Goal: Transaction & Acquisition: Purchase product/service

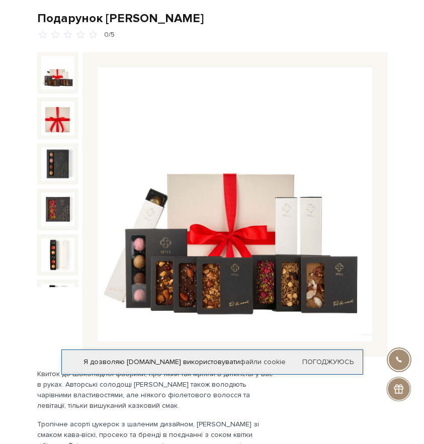
scroll to position [50, 0]
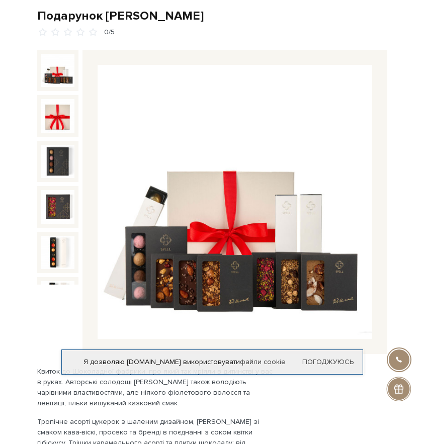
click at [297, 242] on img at bounding box center [234, 202] width 274 height 274
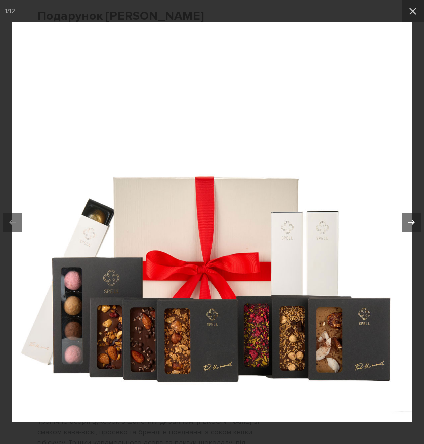
click at [405, 225] on icon at bounding box center [411, 222] width 12 height 12
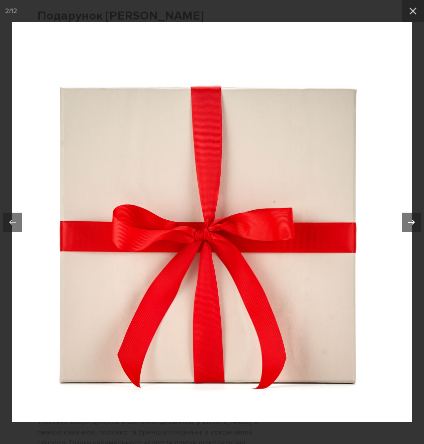
click at [405, 225] on icon at bounding box center [411, 222] width 12 height 12
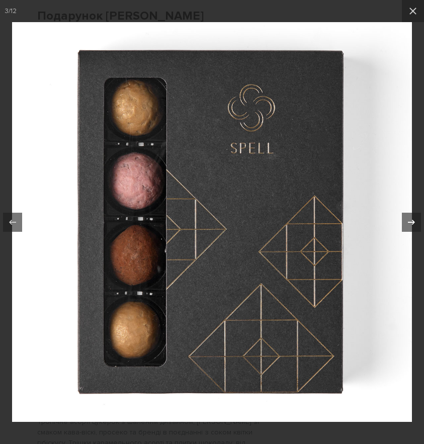
click at [405, 225] on icon at bounding box center [411, 222] width 12 height 12
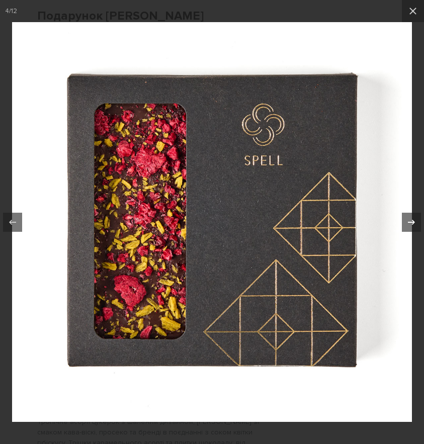
click at [405, 225] on icon at bounding box center [411, 222] width 12 height 12
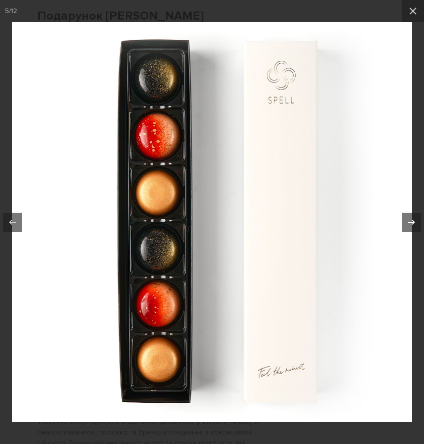
click at [405, 225] on icon at bounding box center [411, 222] width 12 height 12
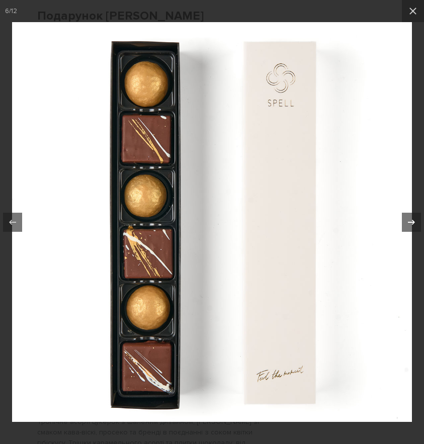
click at [405, 225] on icon at bounding box center [411, 222] width 12 height 12
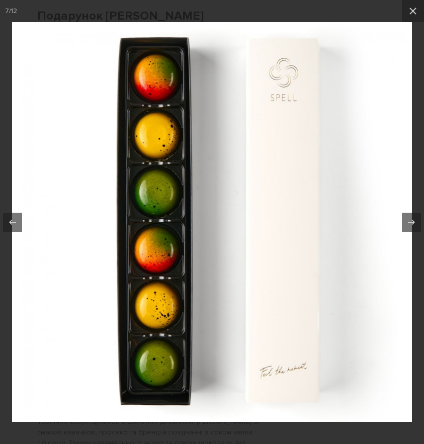
click at [31, 18] on div at bounding box center [212, 222] width 424 height 444
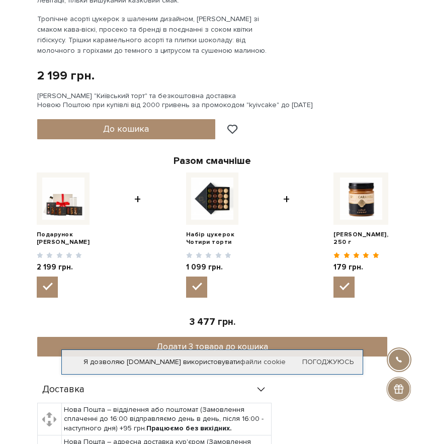
scroll to position [454, 0]
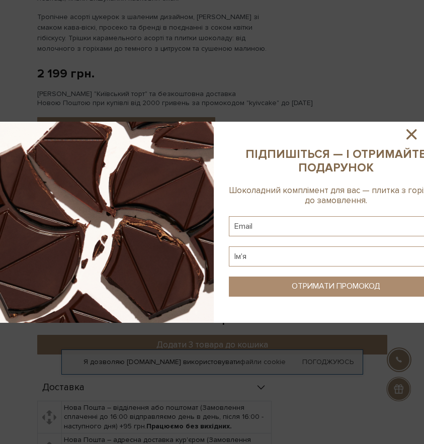
click at [409, 134] on icon at bounding box center [410, 134] width 17 height 17
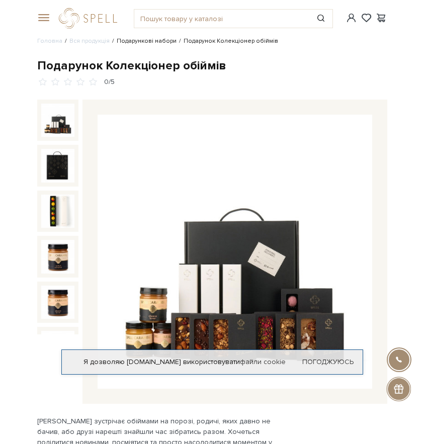
click at [160, 40] on link "Подарункові набори" at bounding box center [147, 41] width 60 height 8
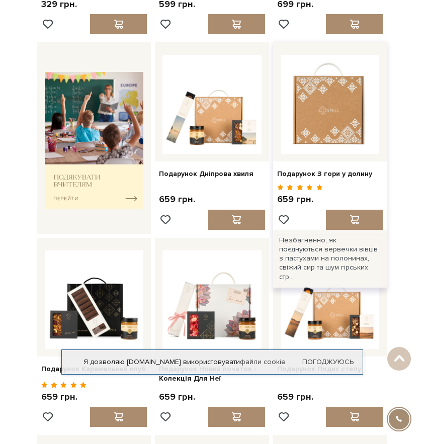
scroll to position [267, 0]
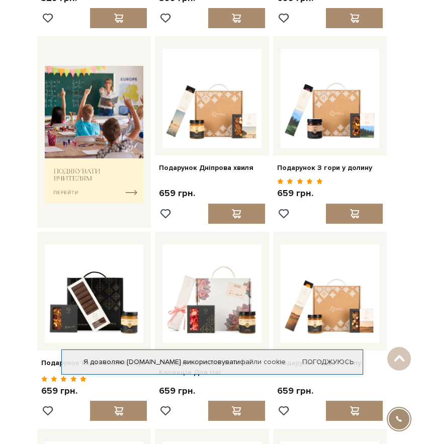
click at [339, 355] on div "Я дозволяю spellchocolate.com використовувати файли cookie Погоджуюсь" at bounding box center [211, 361] width 301 height 25
click at [338, 360] on link "Погоджуюсь" at bounding box center [327, 361] width 51 height 9
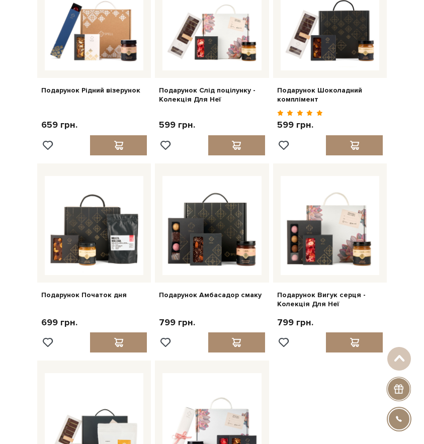
scroll to position [755, 0]
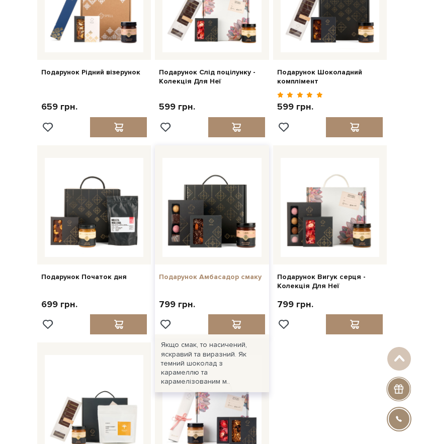
click at [232, 278] on link "Подарунок Амбасадор смаку" at bounding box center [212, 276] width 106 height 9
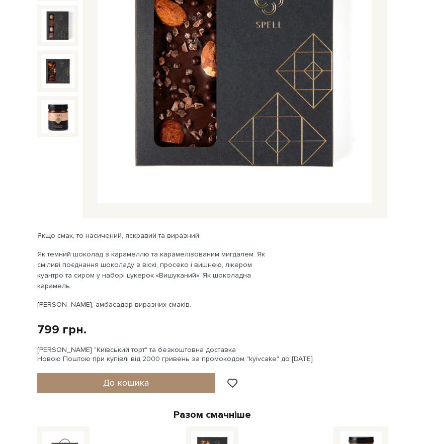
click at [132, 345] on div "[PERSON_NAME] "Київський торт" та безкоштовна доставка Новою Поштою при купівлі…" at bounding box center [212, 354] width 350 height 18
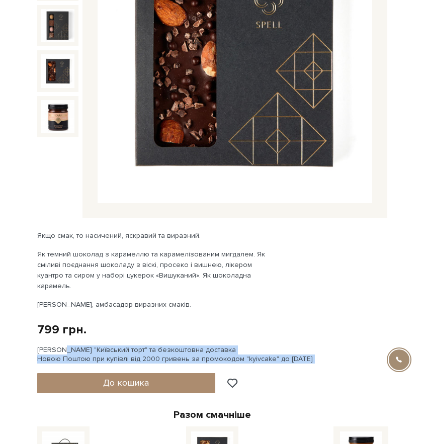
drag, startPoint x: 132, startPoint y: 336, endPoint x: 147, endPoint y: 348, distance: 18.6
click at [147, 348] on div "[PERSON_NAME] "Київський торт" та безкоштовна доставка Новою Поштою при купівлі…" at bounding box center [212, 354] width 350 height 18
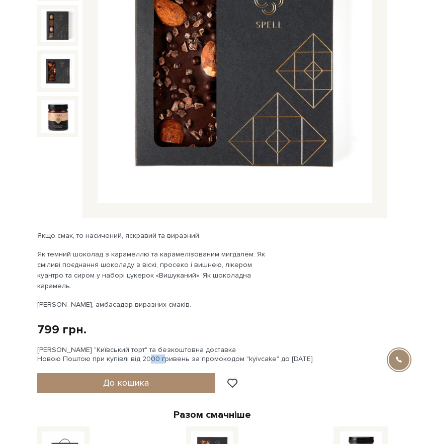
click at [147, 348] on div "[PERSON_NAME] "Київський торт" та безкоштовна доставка Новою Поштою при купівлі…" at bounding box center [212, 354] width 350 height 18
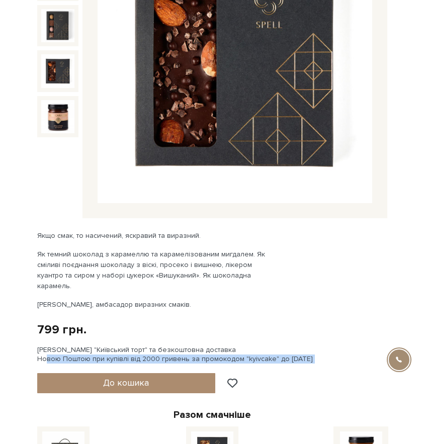
click at [147, 348] on div "[PERSON_NAME] "Київський торт" та безкоштовна доставка Новою Поштою при купівлі…" at bounding box center [212, 354] width 350 height 18
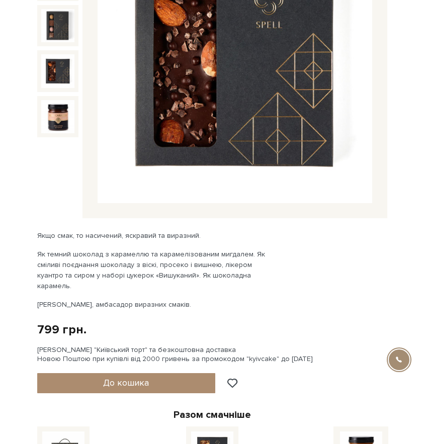
click at [159, 284] on div "Якщо смак, то насичений, яскравий та виразний. Як темний шоколад з карамеллю та…" at bounding box center [155, 269] width 236 height 79
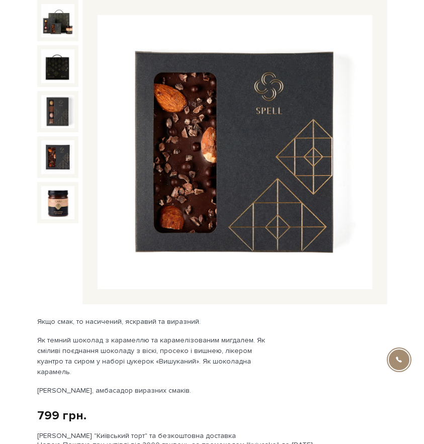
scroll to position [55, 0]
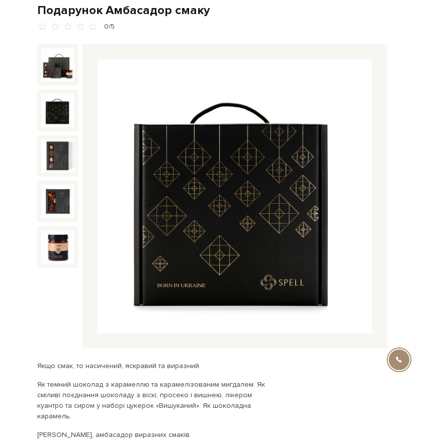
click at [51, 117] on img at bounding box center [58, 110] width 34 height 34
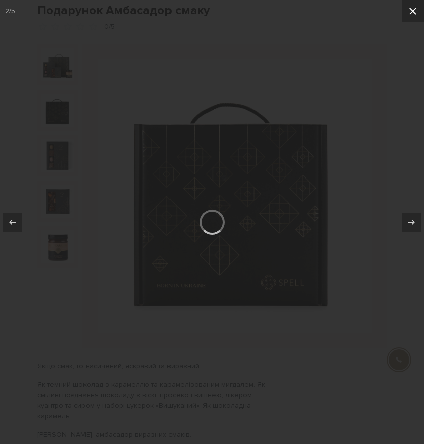
click at [409, 10] on icon at bounding box center [412, 11] width 12 height 12
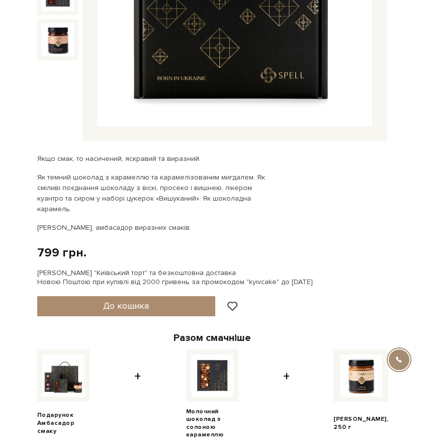
scroll to position [43, 0]
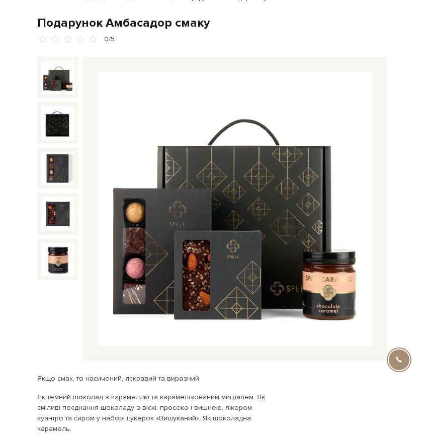
click at [68, 84] on img at bounding box center [58, 78] width 34 height 34
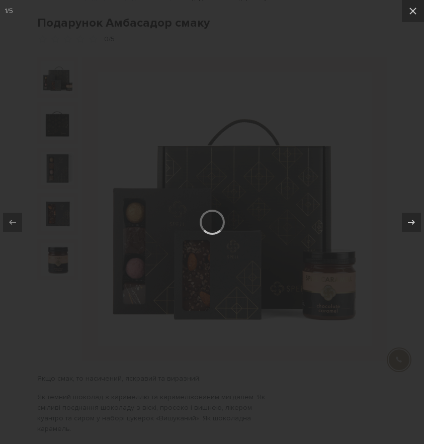
click at [378, 130] on div at bounding box center [212, 222] width 424 height 444
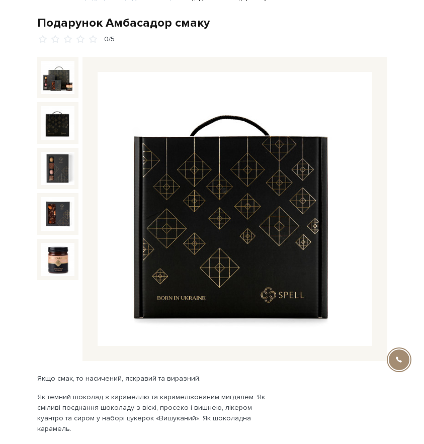
click at [44, 124] on img at bounding box center [58, 123] width 34 height 34
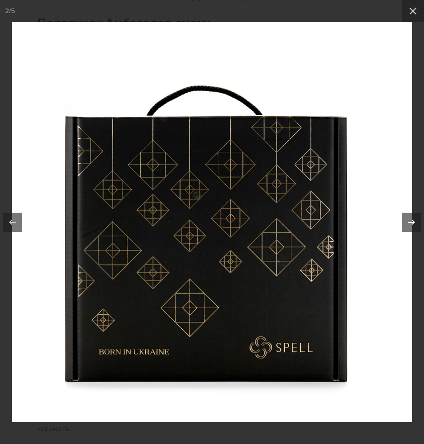
click at [406, 219] on icon at bounding box center [411, 222] width 12 height 12
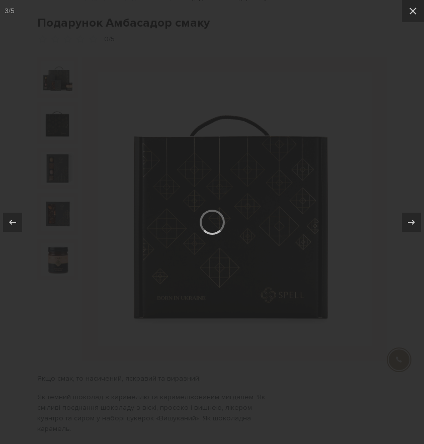
click at [211, 84] on div at bounding box center [212, 222] width 424 height 444
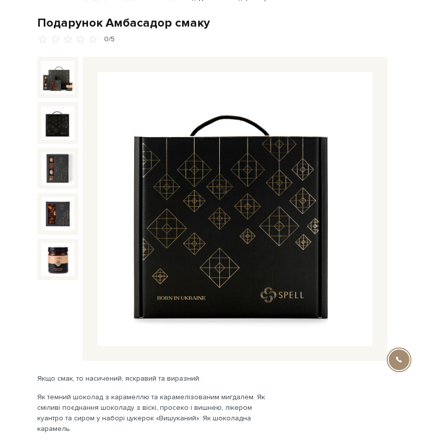
click at [69, 134] on img at bounding box center [58, 123] width 34 height 34
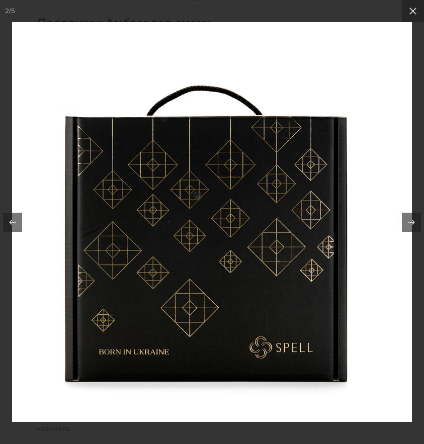
drag, startPoint x: 69, startPoint y: 134, endPoint x: 159, endPoint y: 162, distance: 94.2
click at [86, 134] on img at bounding box center [211, 221] width 399 height 399
click at [407, 223] on icon at bounding box center [411, 222] width 12 height 12
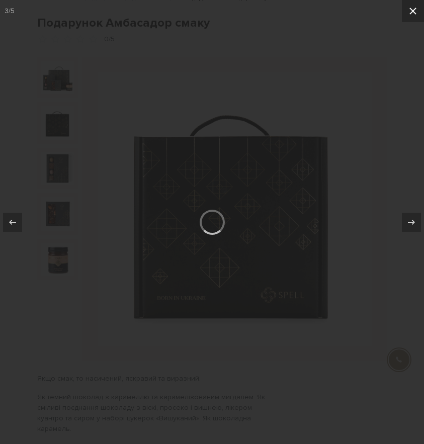
click at [413, 20] on button at bounding box center [412, 11] width 22 height 22
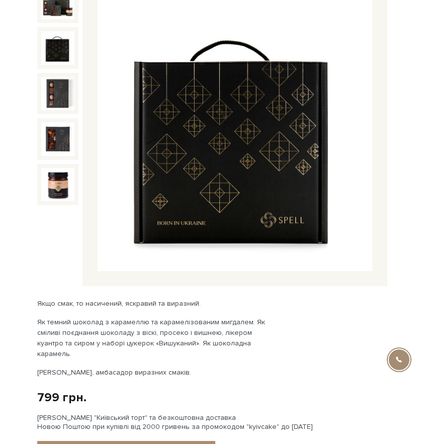
scroll to position [111, 0]
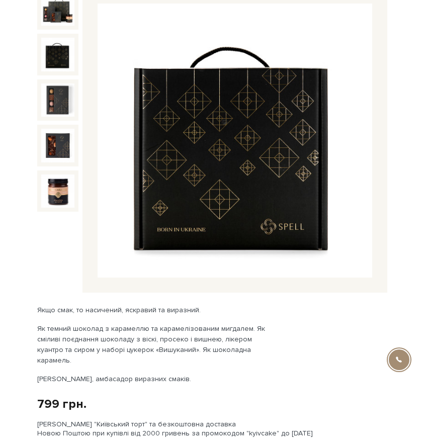
click at [53, 57] on img at bounding box center [58, 55] width 34 height 34
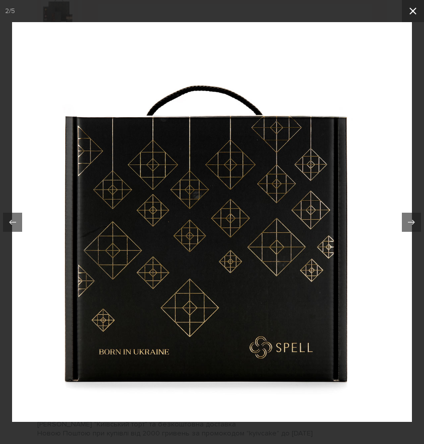
click at [414, 17] on button at bounding box center [412, 11] width 22 height 22
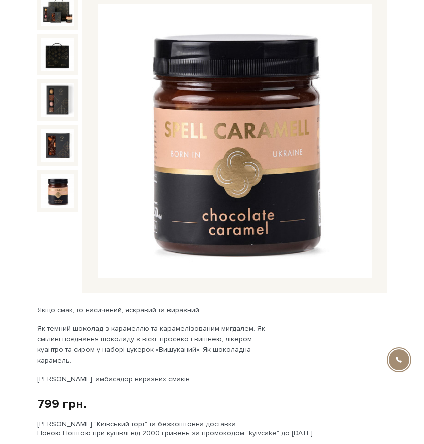
click at [52, 189] on img at bounding box center [58, 191] width 34 height 34
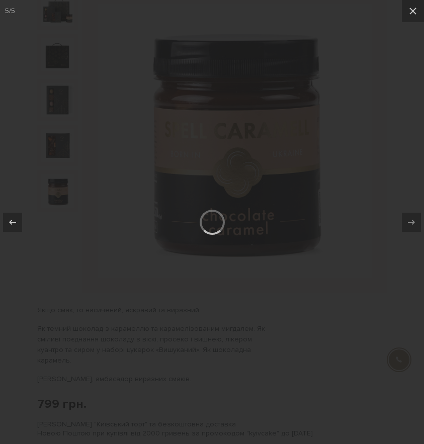
click at [61, 183] on div at bounding box center [212, 222] width 424 height 444
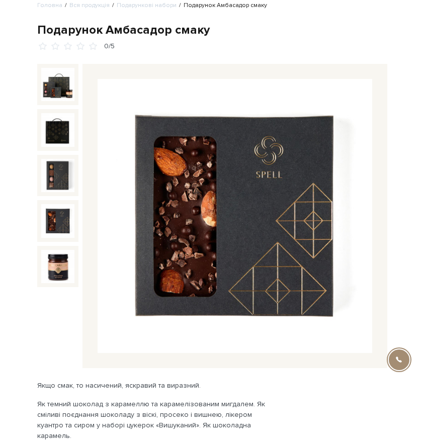
scroll to position [29, 0]
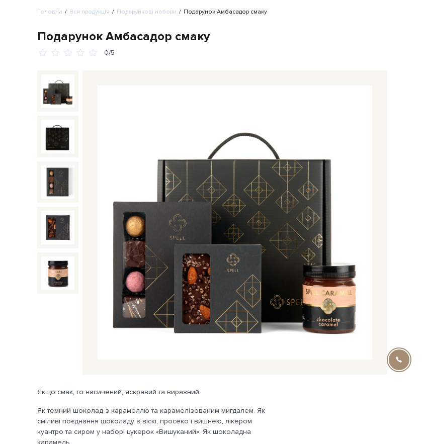
click at [44, 81] on img at bounding box center [58, 91] width 34 height 34
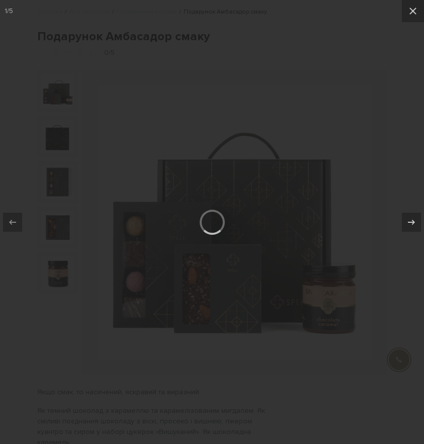
click at [384, 404] on div at bounding box center [212, 222] width 424 height 444
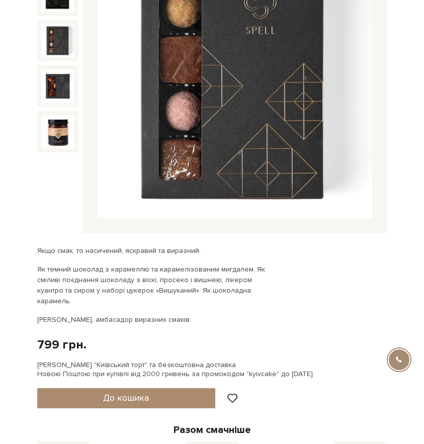
scroll to position [203, 0]
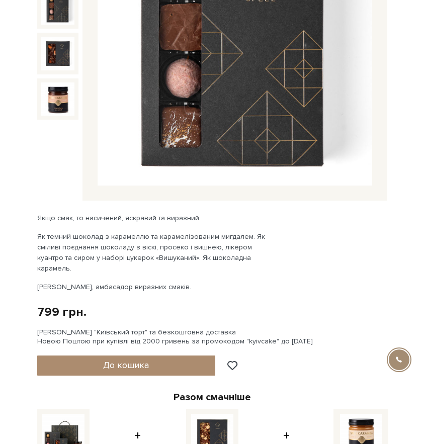
click at [173, 328] on div "[PERSON_NAME] "Київський торт" та безкоштовна доставка Новою Поштою при купівлі…" at bounding box center [212, 337] width 350 height 18
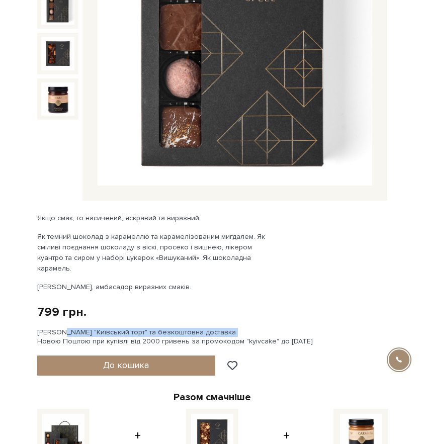
click at [173, 328] on div "[PERSON_NAME] "Київський торт" та безкоштовна доставка Новою Поштою при купівлі…" at bounding box center [212, 337] width 350 height 18
click at [245, 304] on div "799 грн. Оплата частинами:" at bounding box center [212, 312] width 350 height 16
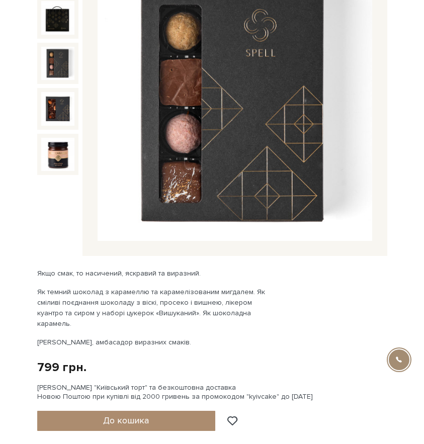
scroll to position [141, 0]
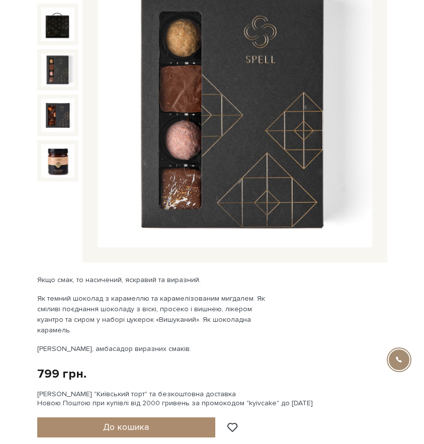
click at [201, 329] on div "Якщо смак, то насичений, яскравий та виразний. Як темний шоколад з карамеллю та…" at bounding box center [155, 313] width 236 height 79
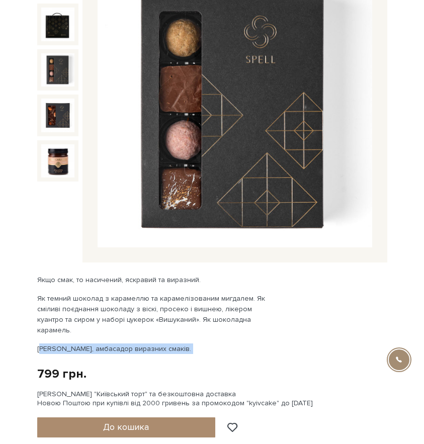
click at [201, 329] on div "Якщо смак, то насичений, яскравий та виразний. Як темний шоколад з карамеллю та…" at bounding box center [155, 313] width 236 height 79
click at [196, 322] on div "Якщо смак, то насичений, яскравий та виразний. Як темний шоколад з карамеллю та…" at bounding box center [155, 313] width 236 height 79
click at [246, 325] on div "Якщо смак, то насичений, яскравий та виразний. Як темний шоколад з карамеллю та…" at bounding box center [155, 313] width 236 height 79
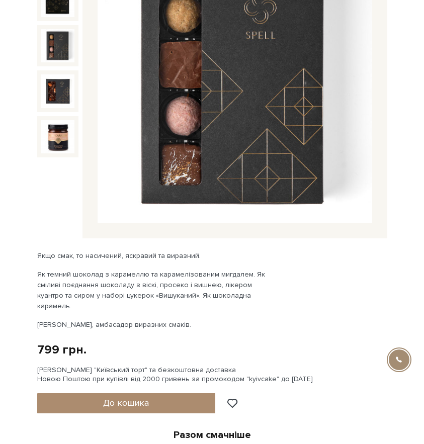
scroll to position [171, 0]
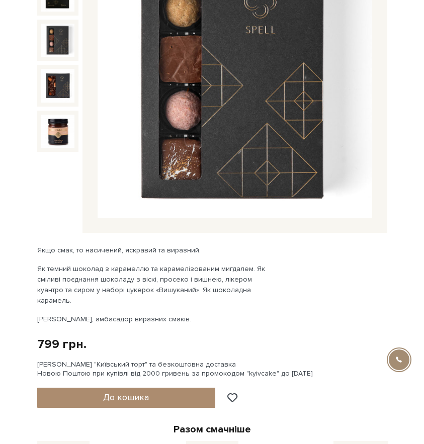
click at [246, 336] on div "799 грн. Оплата частинами:" at bounding box center [212, 344] width 350 height 16
click at [253, 314] on p "[PERSON_NAME], амбасадор виразних смаків." at bounding box center [155, 319] width 236 height 11
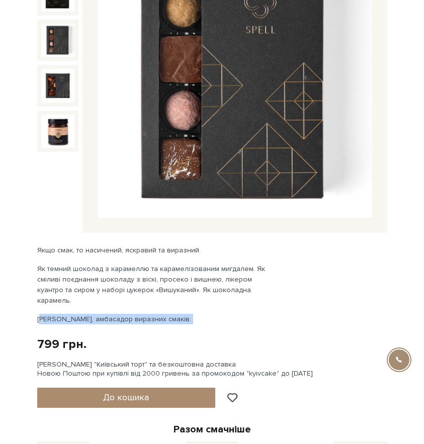
click at [253, 314] on p "[PERSON_NAME], амбасадор виразних смаків." at bounding box center [155, 319] width 236 height 11
drag, startPoint x: 266, startPoint y: 294, endPoint x: 221, endPoint y: 253, distance: 60.8
click at [221, 253] on div "Якщо смак, то насичений, яскравий та виразний. Як темний шоколад з карамеллю та…" at bounding box center [155, 284] width 236 height 79
click at [162, 256] on div "Якщо смак, то насичений, яскравий та виразний. Як темний шоколад з карамеллю та…" at bounding box center [155, 284] width 236 height 79
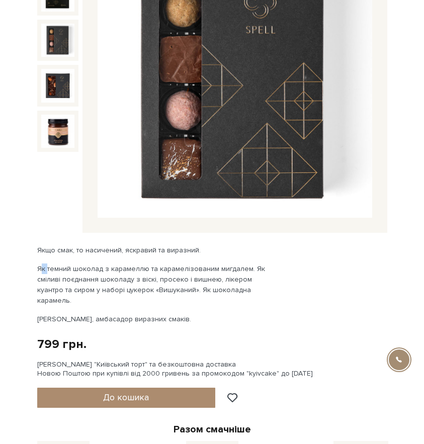
click at [162, 256] on div "Якщо смак, то насичений, яскравий та виразний. Як темний шоколад з карамеллю та…" at bounding box center [155, 284] width 236 height 79
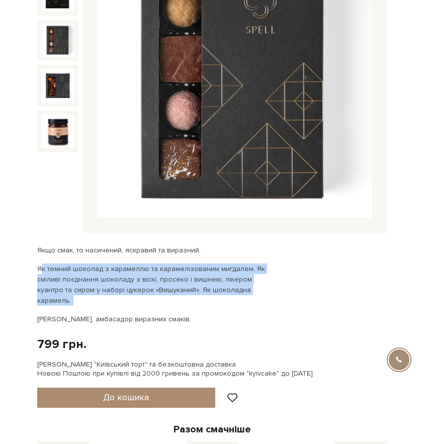
click at [162, 256] on div "Якщо смак, то насичений, яскравий та виразний. Як темний шоколад з карамеллю та…" at bounding box center [155, 284] width 236 height 79
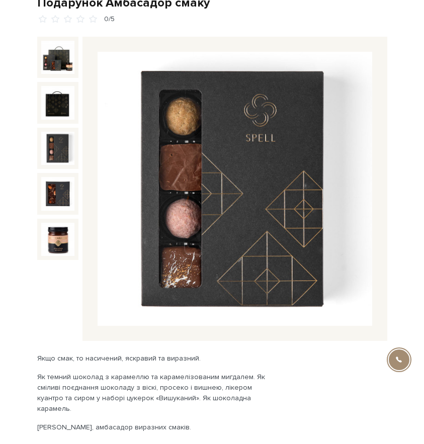
scroll to position [45, 0]
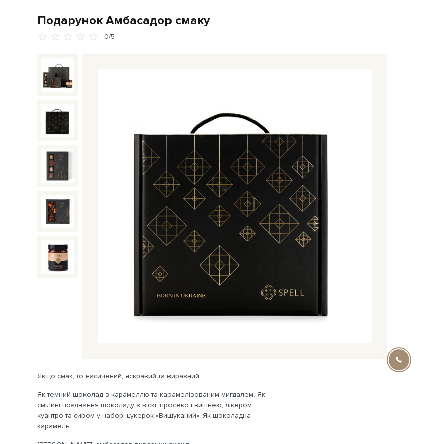
click at [59, 119] on img at bounding box center [58, 120] width 34 height 34
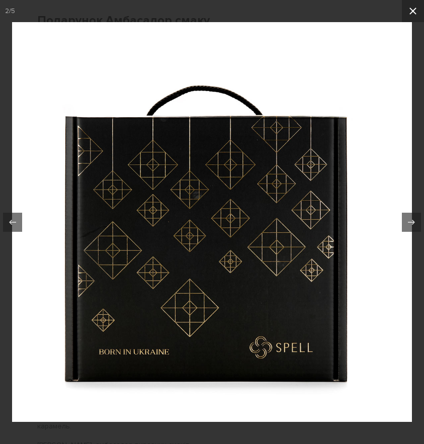
click at [415, 14] on icon at bounding box center [412, 11] width 12 height 12
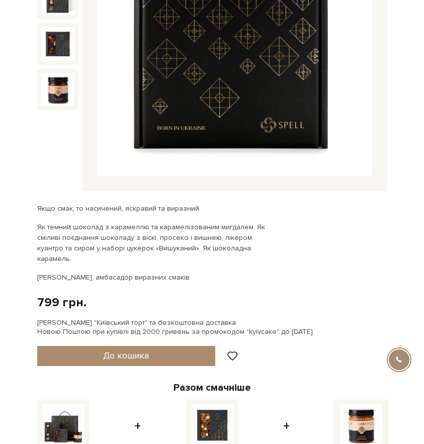
scroll to position [214, 0]
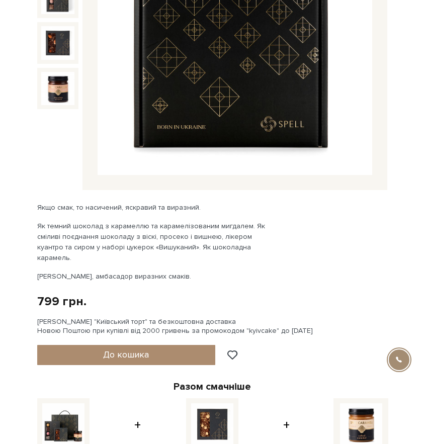
click at [162, 222] on p "Як темний шоколад з карамеллю та карамелізованим мигдалем. Як сміливі поєднання…" at bounding box center [155, 242] width 236 height 42
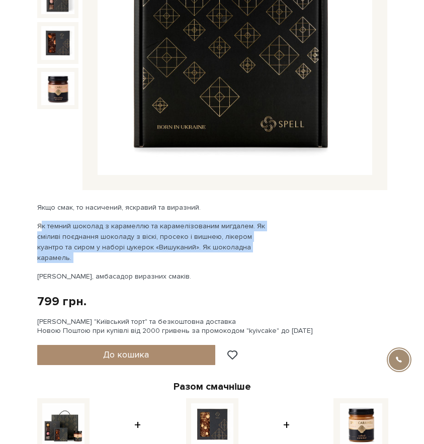
click at [162, 222] on p "Як темний шоколад з карамеллю та карамелізованим мигдалем. Як сміливі поєднання…" at bounding box center [155, 242] width 236 height 42
click at [163, 222] on p "Як темний шоколад з карамеллю та карамелізованим мигдалем. Як сміливі поєднання…" at bounding box center [155, 242] width 236 height 42
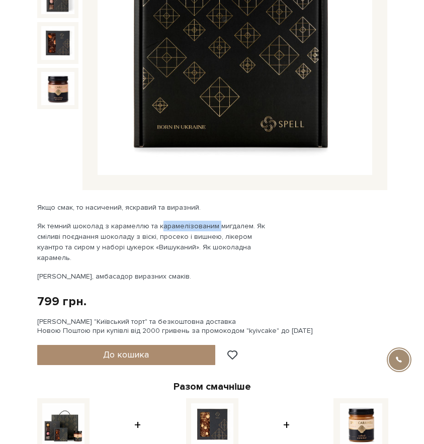
click at [163, 222] on p "Як темний шоколад з карамеллю та карамелізованим мигдалем. Як сміливі поєднання…" at bounding box center [155, 242] width 236 height 42
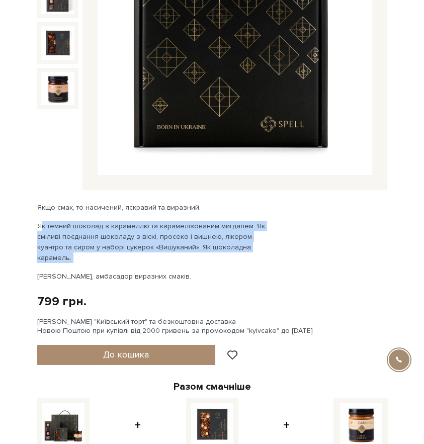
drag, startPoint x: 163, startPoint y: 222, endPoint x: 167, endPoint y: 242, distance: 20.5
click at [167, 242] on p "Як темний шоколад з карамеллю та карамелізованим мигдалем. Як сміливі поєднання…" at bounding box center [155, 242] width 236 height 42
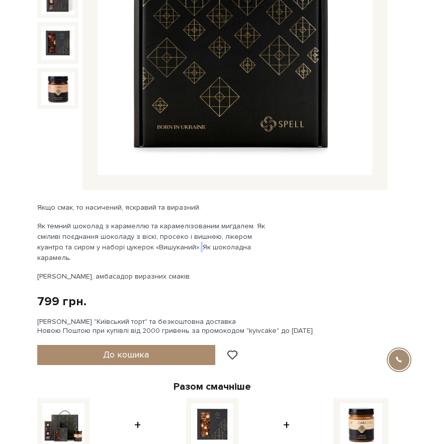
click at [167, 242] on p "Як темний шоколад з карамеллю та карамелізованим мигдалем. Як сміливі поєднання…" at bounding box center [155, 242] width 236 height 42
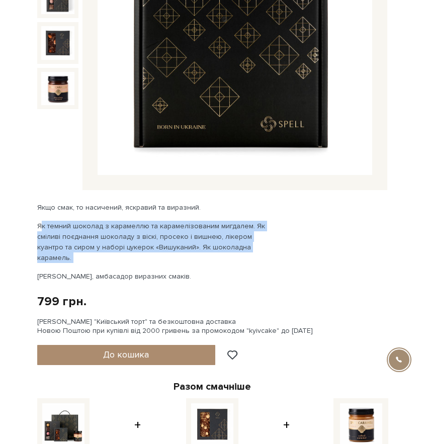
click at [167, 242] on p "Як темний шоколад з карамеллю та карамелізованим мигдалем. Як сміливі поєднання…" at bounding box center [155, 242] width 236 height 42
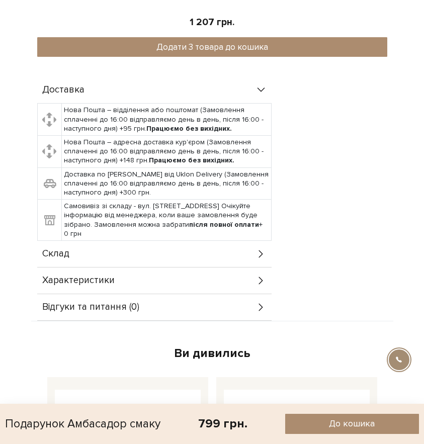
scroll to position [756, 0]
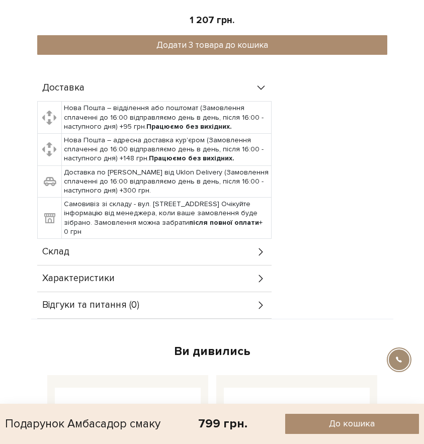
click at [246, 240] on div "Склад" at bounding box center [154, 252] width 234 height 26
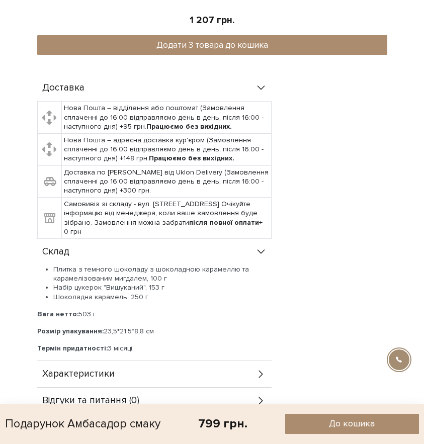
click at [199, 265] on li "Плитка з темного шоколаду з шоколадною карамеллю та карамелізованим мигдалем, 1…" at bounding box center [162, 274] width 218 height 18
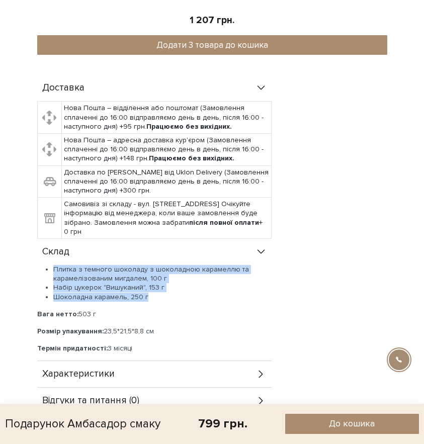
drag, startPoint x: 199, startPoint y: 257, endPoint x: 155, endPoint y: 290, distance: 55.3
click at [155, 290] on ul "Плитка з темного шоколаду з шоколадною карамеллю та карамелізованим мигдалем, 1…" at bounding box center [154, 283] width 234 height 37
click at [155, 292] on li "Шоколадна карамель, 250 г" at bounding box center [162, 296] width 218 height 9
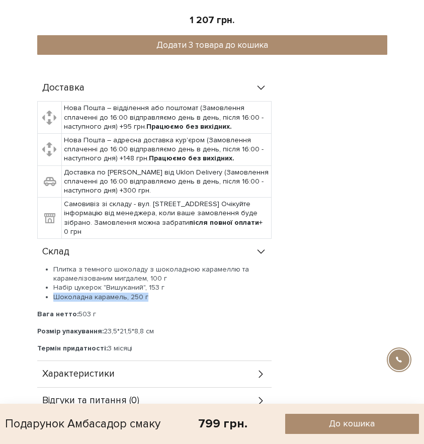
click at [155, 292] on li "Шоколадна карамель, 250 г" at bounding box center [162, 296] width 218 height 9
click at [172, 292] on li "Шоколадна карамель, 250 г" at bounding box center [162, 296] width 218 height 9
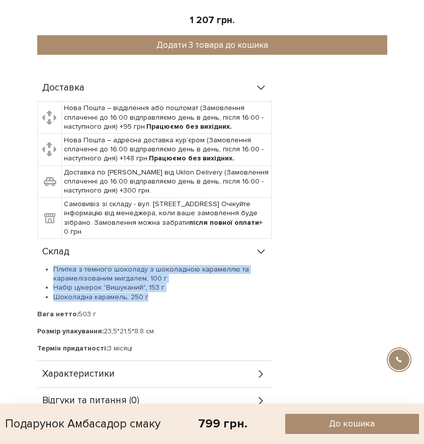
drag, startPoint x: 172, startPoint y: 287, endPoint x: 67, endPoint y: 262, distance: 108.6
click at [67, 265] on ul "Плитка з темного шоколаду з шоколадною карамеллю та карамелізованим мигдалем, 1…" at bounding box center [154, 283] width 234 height 37
click at [67, 265] on li "Плитка з темного шоколаду з шоколадною карамеллю та карамелізованим мигдалем, 1…" at bounding box center [162, 274] width 218 height 18
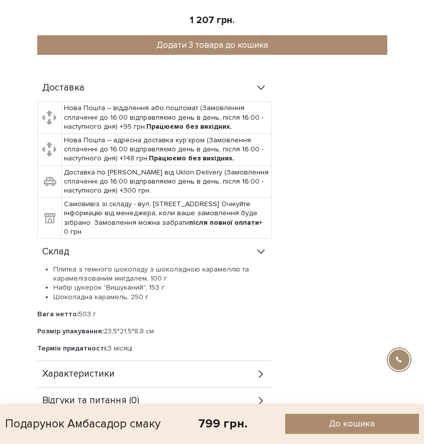
click at [137, 283] on li "Набір цукерок "Вишуканий", 153 г" at bounding box center [162, 287] width 218 height 9
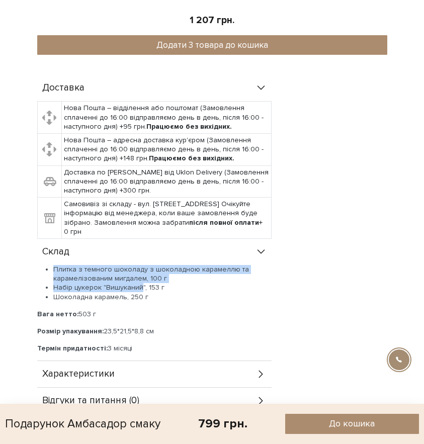
drag, startPoint x: 137, startPoint y: 277, endPoint x: 139, endPoint y: 251, distance: 26.2
click at [139, 251] on div "Склад Плитка з темного шоколаду з шоколадною карамеллю та карамелізованим мигда…" at bounding box center [154, 300] width 234 height 122
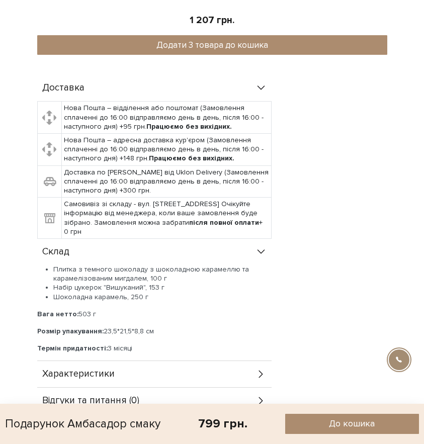
click at [149, 271] on li "Плитка з темного шоколаду з шоколадною карамеллю та карамелізованим мигдалем, 1…" at bounding box center [162, 274] width 218 height 18
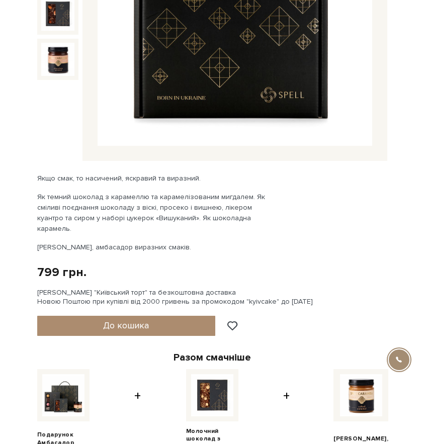
scroll to position [236, 0]
